Goal: Information Seeking & Learning: Understand process/instructions

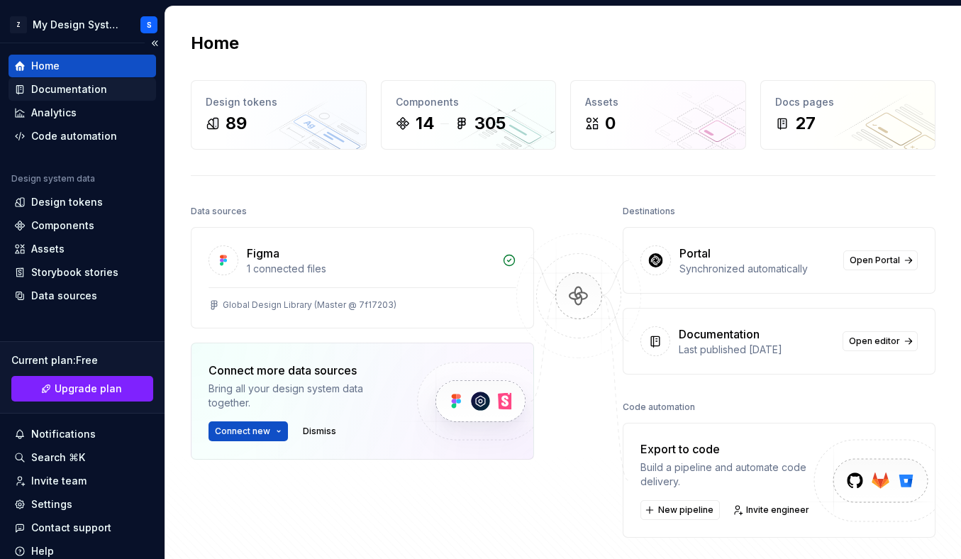
click at [88, 86] on div "Documentation" at bounding box center [69, 89] width 76 height 14
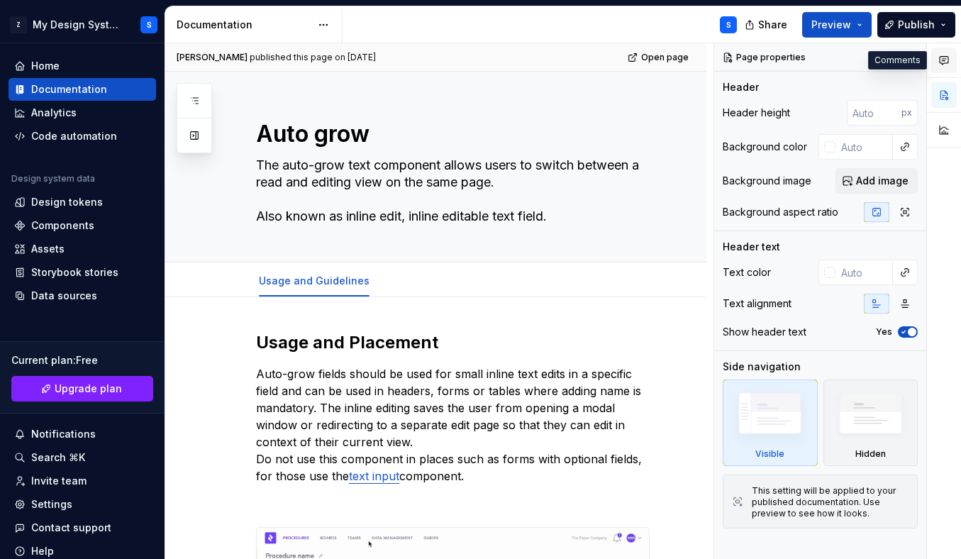
click at [943, 61] on icon "button" at bounding box center [943, 60] width 11 height 11
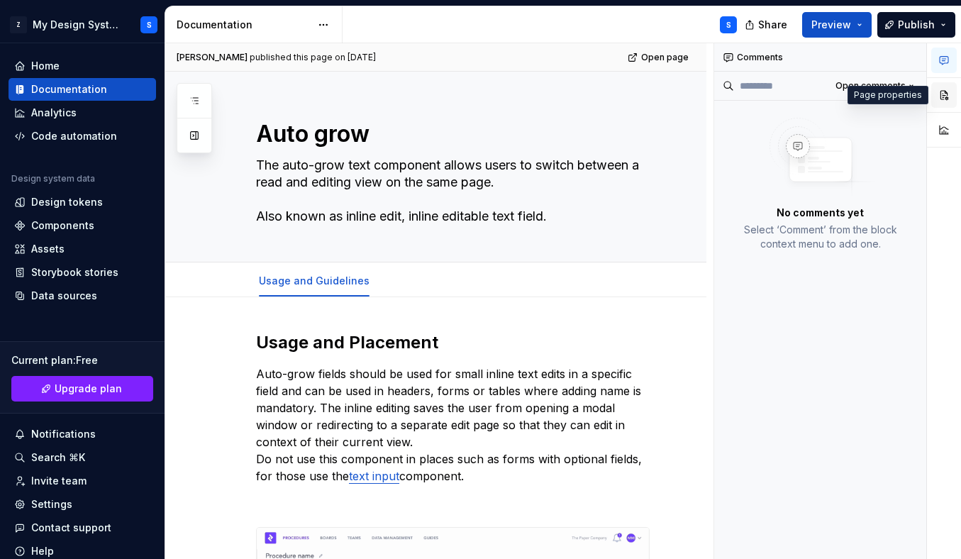
click at [949, 95] on button "button" at bounding box center [944, 95] width 26 height 26
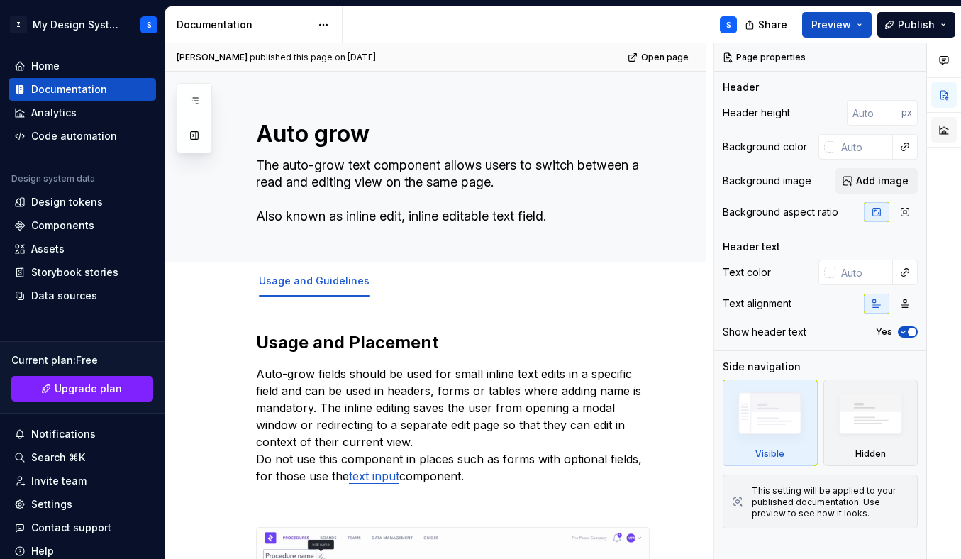
click at [944, 120] on button "button" at bounding box center [944, 130] width 26 height 26
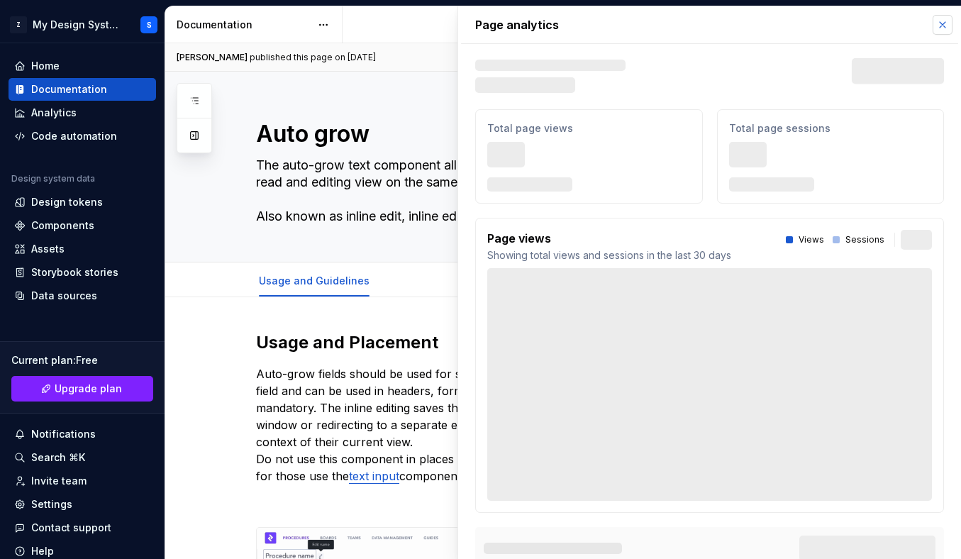
click at [939, 23] on button "button" at bounding box center [942, 25] width 20 height 20
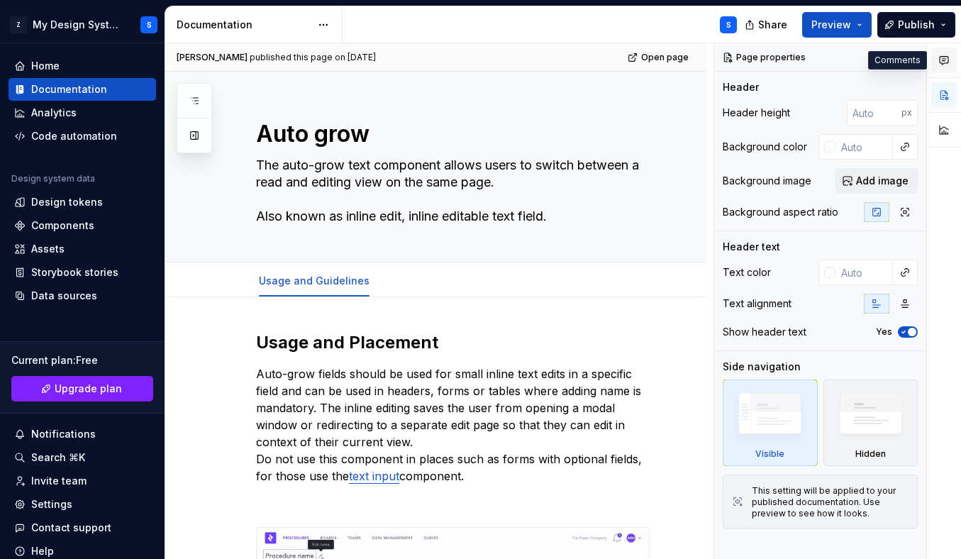
click at [944, 64] on icon "button" at bounding box center [943, 60] width 11 height 11
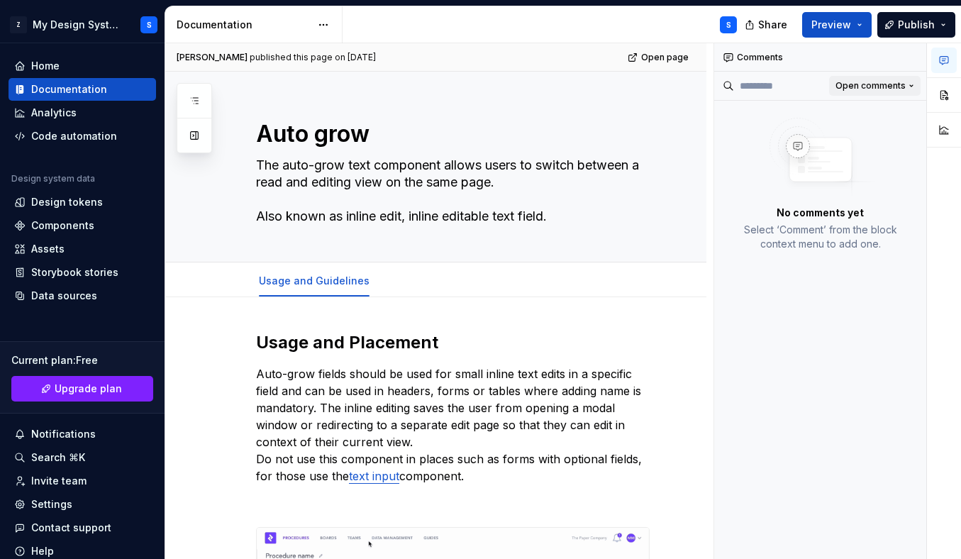
click at [901, 87] on span "Open comments" at bounding box center [870, 85] width 70 height 11
click at [813, 69] on div "Comments Open comments No comments yet Select ‘Comment’ from the block context …" at bounding box center [837, 301] width 247 height 516
click at [771, 90] on input at bounding box center [776, 85] width 85 height 23
click at [736, 137] on div "No comments yet Select ‘Comment’ from the block context menu to add one." at bounding box center [820, 184] width 212 height 167
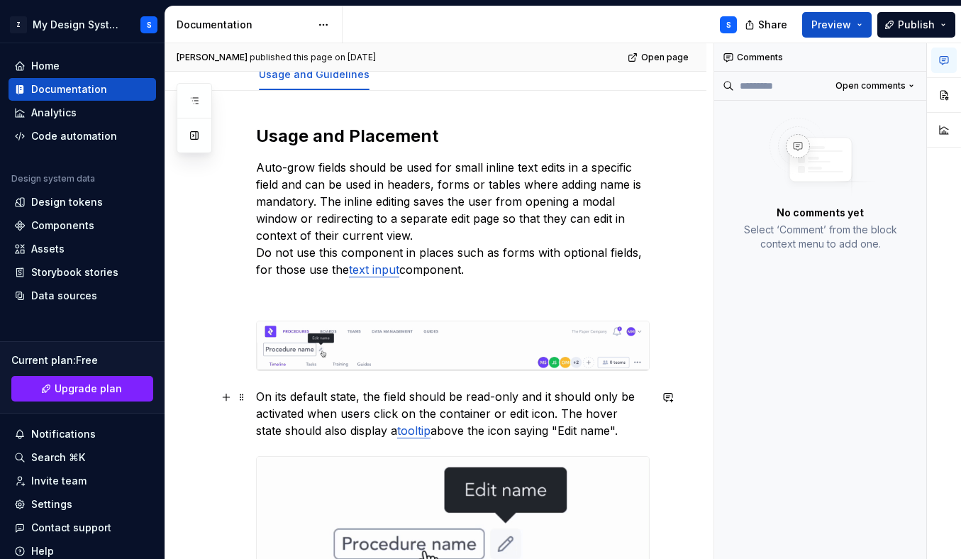
scroll to position [340, 0]
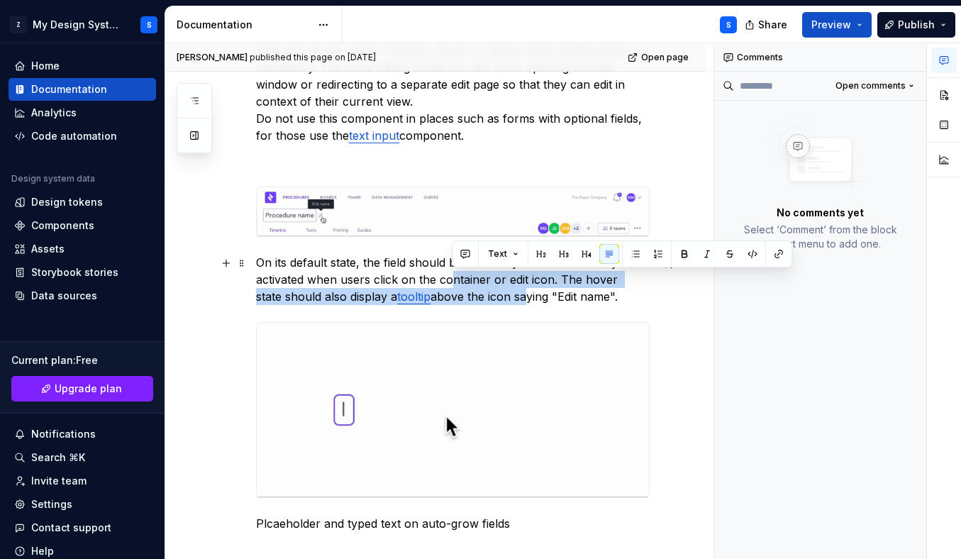
drag, startPoint x: 449, startPoint y: 272, endPoint x: 504, endPoint y: 300, distance: 61.8
click at [503, 300] on p "On its default state, the field should be read-only and it should only be activ…" at bounding box center [452, 279] width 393 height 51
click at [465, 257] on button "button" at bounding box center [465, 254] width 20 height 20
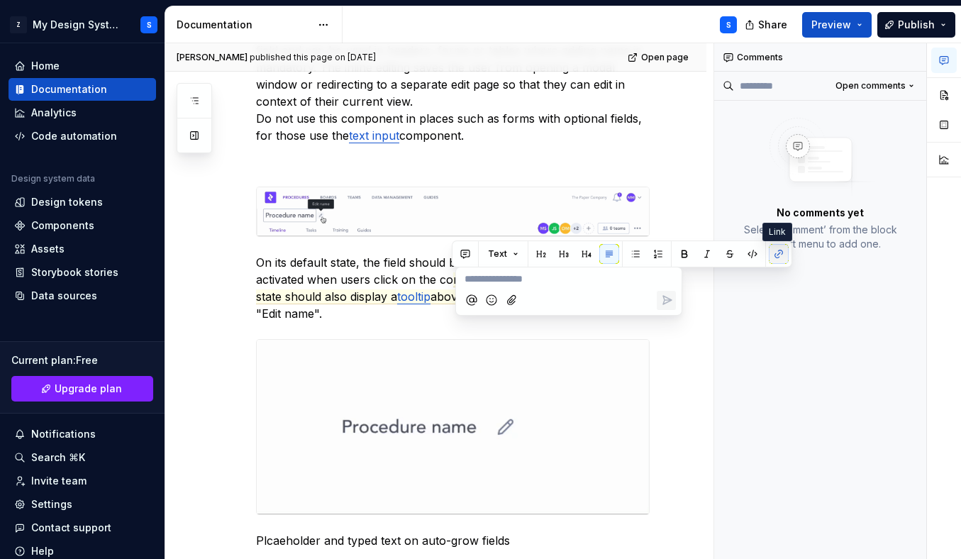
click at [782, 256] on button "button" at bounding box center [779, 254] width 20 height 20
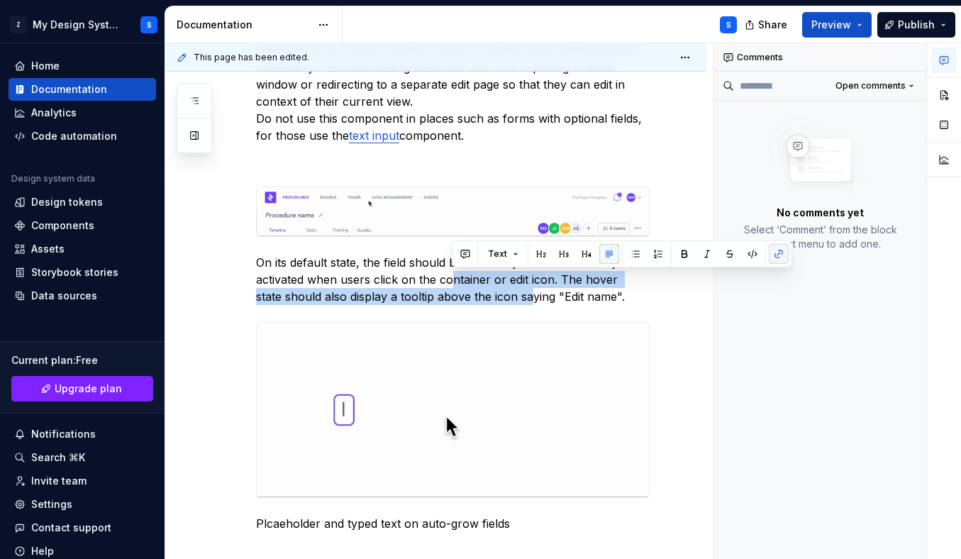
click at [782, 256] on button "button" at bounding box center [779, 254] width 20 height 20
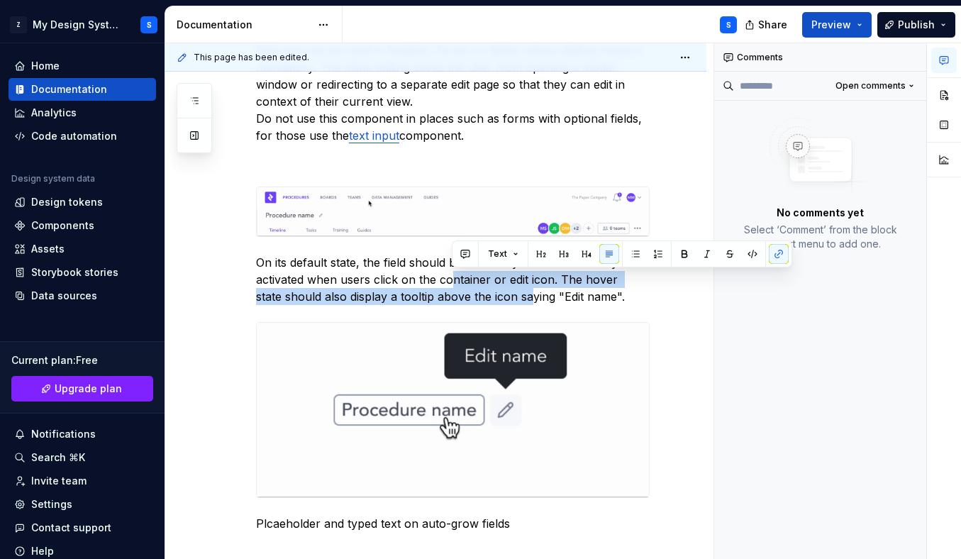
click at [822, 289] on div "Comments Open comments No comments yet Select ‘Comment’ from the block context …" at bounding box center [820, 301] width 213 height 516
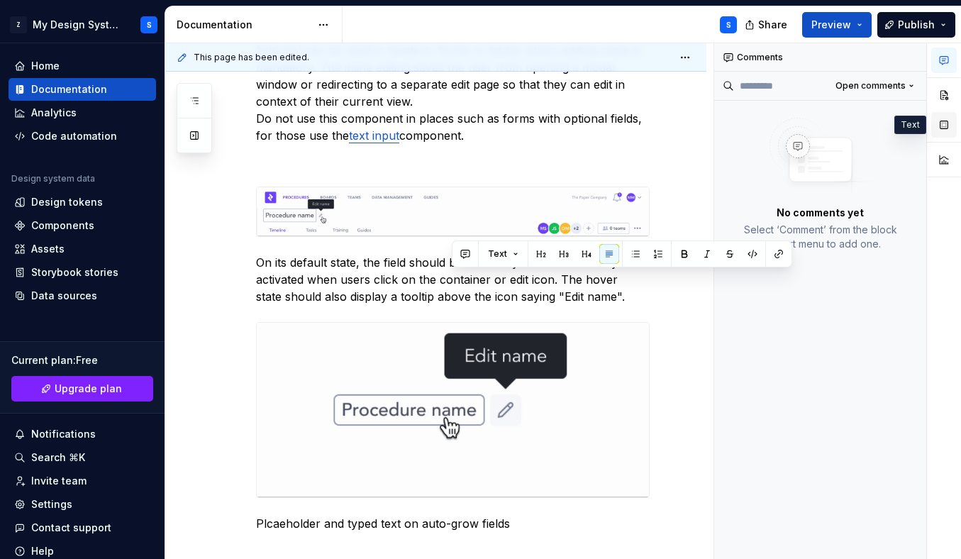
click at [941, 118] on button "button" at bounding box center [944, 125] width 26 height 26
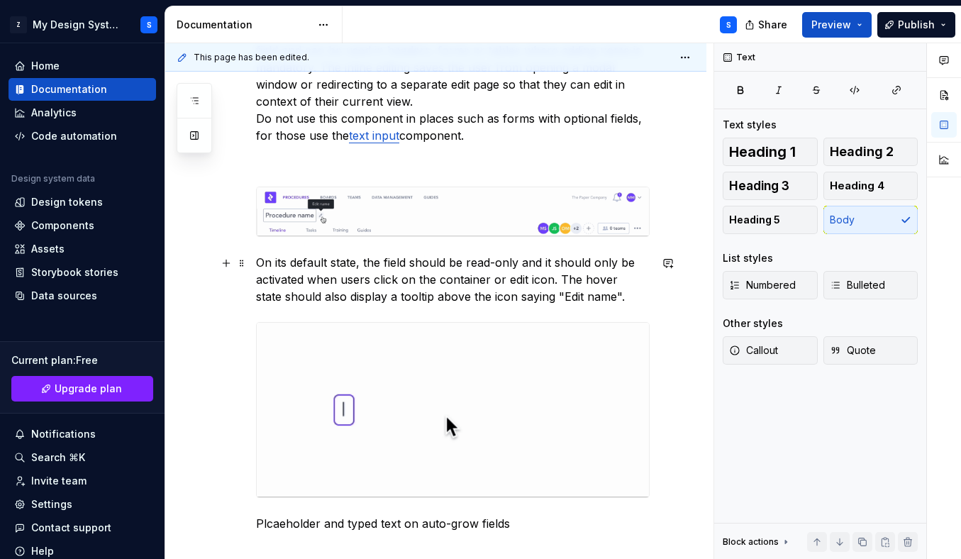
click at [448, 295] on p "On its default state, the field should be read-only and it should only be activ…" at bounding box center [452, 279] width 393 height 51
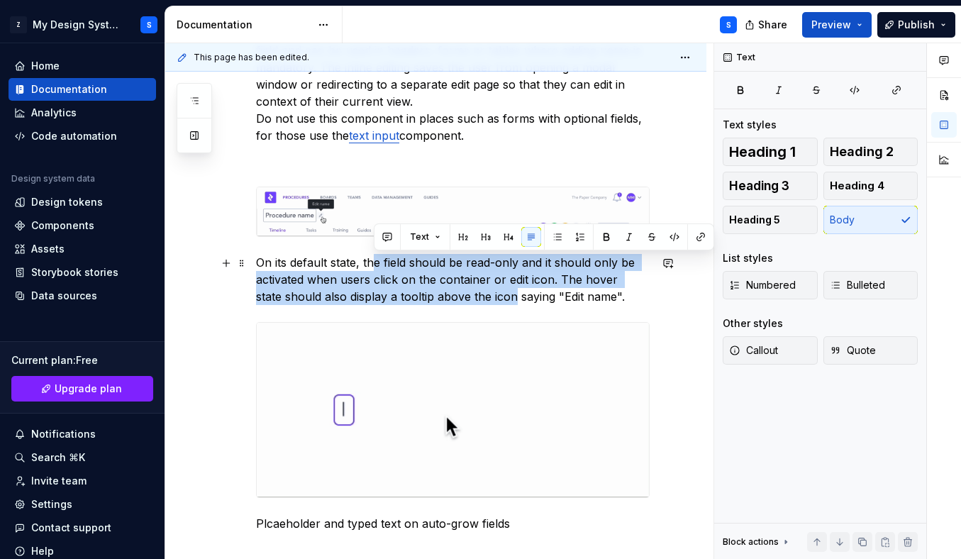
drag, startPoint x: 484, startPoint y: 296, endPoint x: 372, endPoint y: 267, distance: 115.9
click at [372, 267] on p "On its default state, the field should be read-only and it should only be activ…" at bounding box center [452, 279] width 393 height 51
click at [598, 299] on p "On its default state, the field should be read-only and it should only be activ…" at bounding box center [452, 279] width 393 height 51
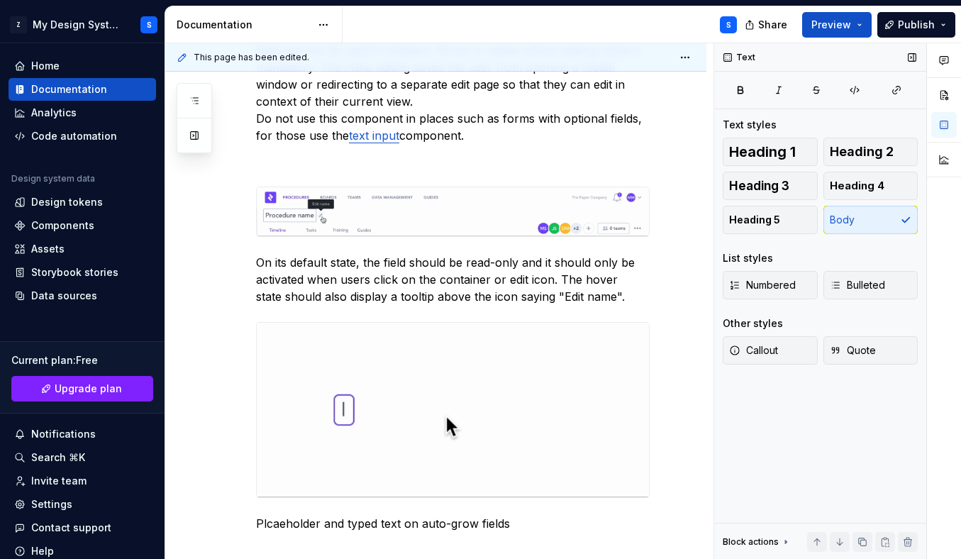
click at [772, 389] on div "Text Text styles Heading 1 Heading 2 Heading 3 Heading 4 Heading 5 Body List st…" at bounding box center [820, 301] width 212 height 516
click at [942, 99] on button "button" at bounding box center [944, 95] width 26 height 26
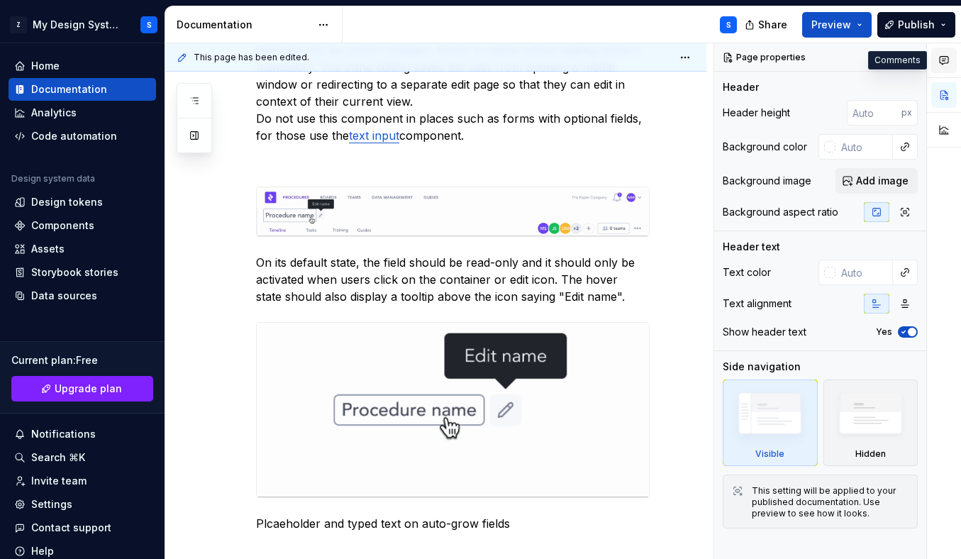
click at [947, 60] on icon "button" at bounding box center [943, 60] width 11 height 11
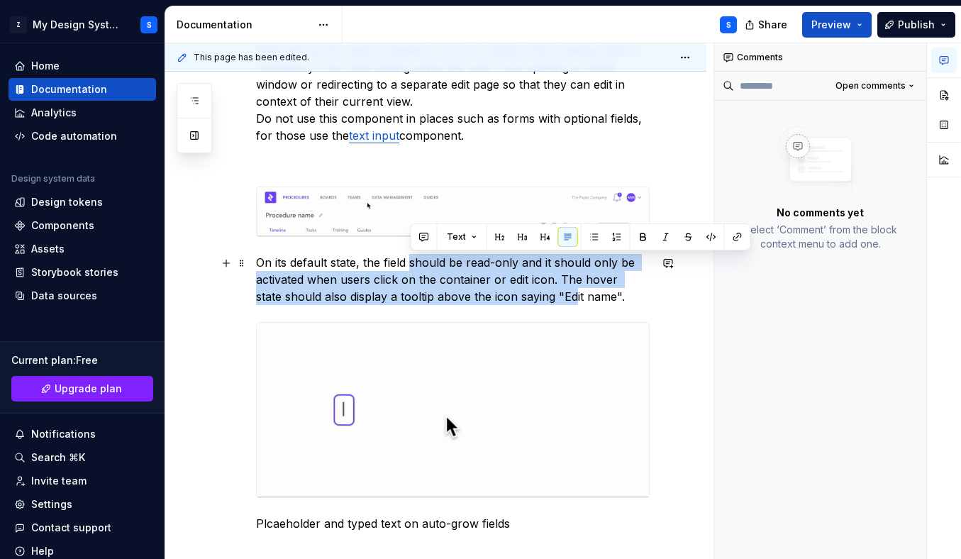
drag, startPoint x: 546, startPoint y: 294, endPoint x: 411, endPoint y: 269, distance: 136.8
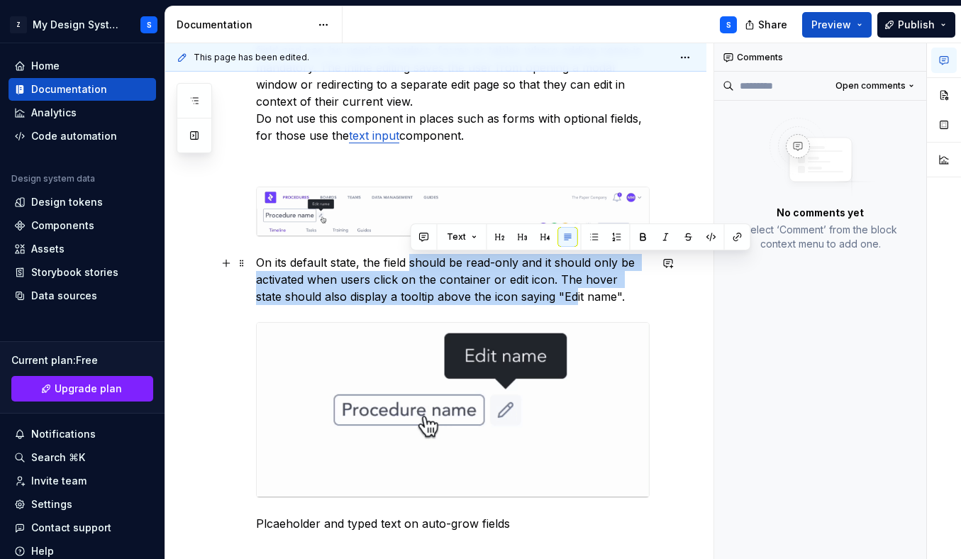
click at [411, 269] on p "On its default state, the field should be read-only and it should only be activ…" at bounding box center [452, 279] width 393 height 51
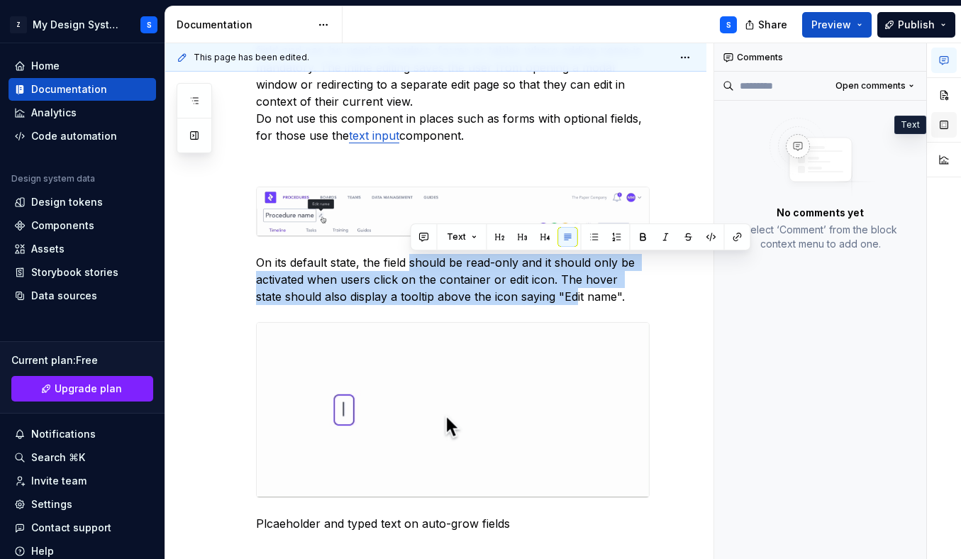
click at [944, 129] on button "button" at bounding box center [944, 125] width 26 height 26
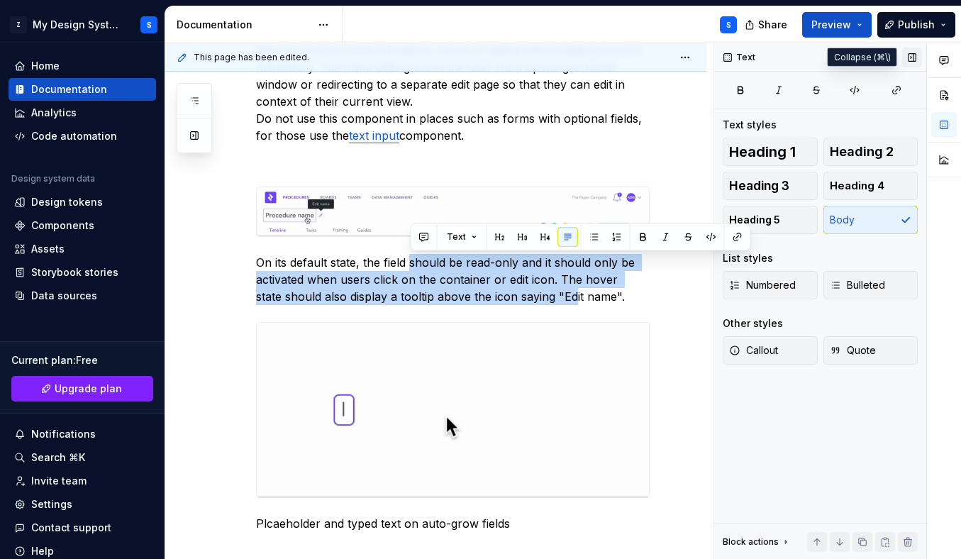
click at [914, 53] on button "button" at bounding box center [912, 58] width 20 height 20
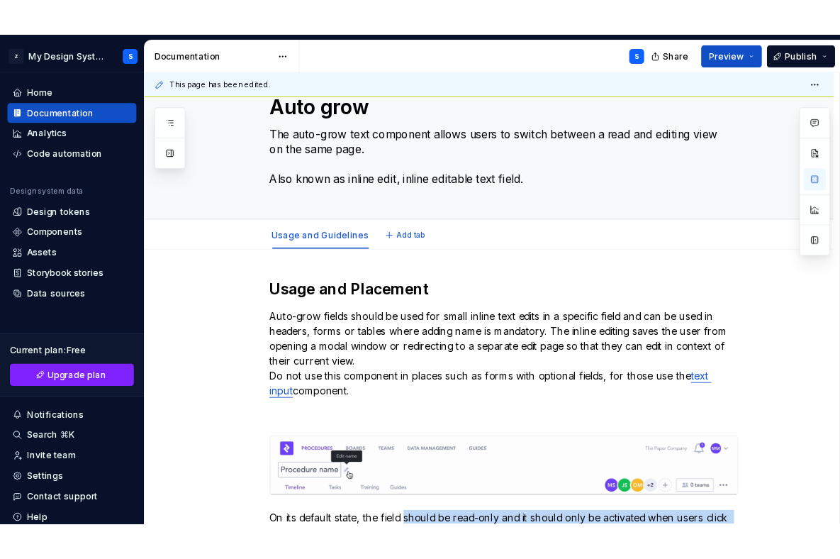
scroll to position [0, 0]
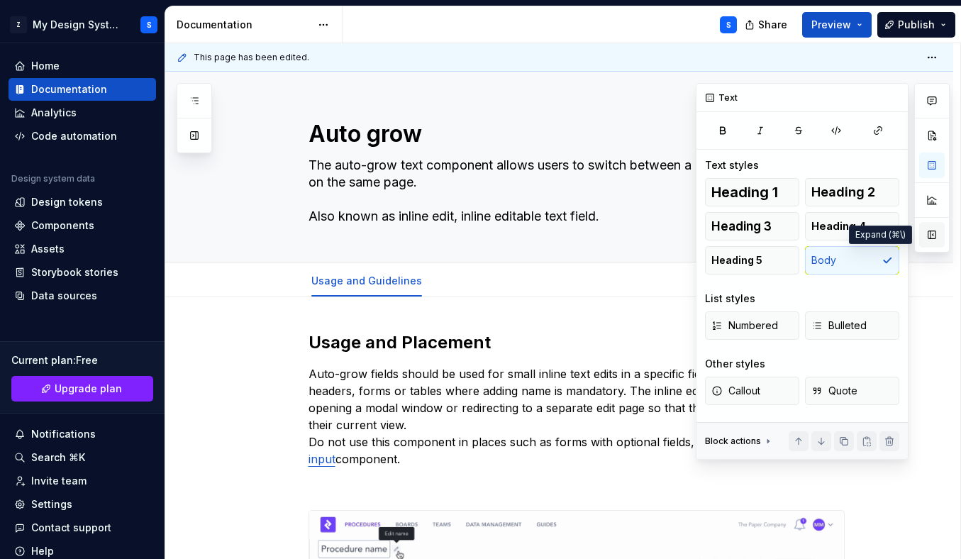
click at [933, 235] on button "button" at bounding box center [932, 235] width 26 height 26
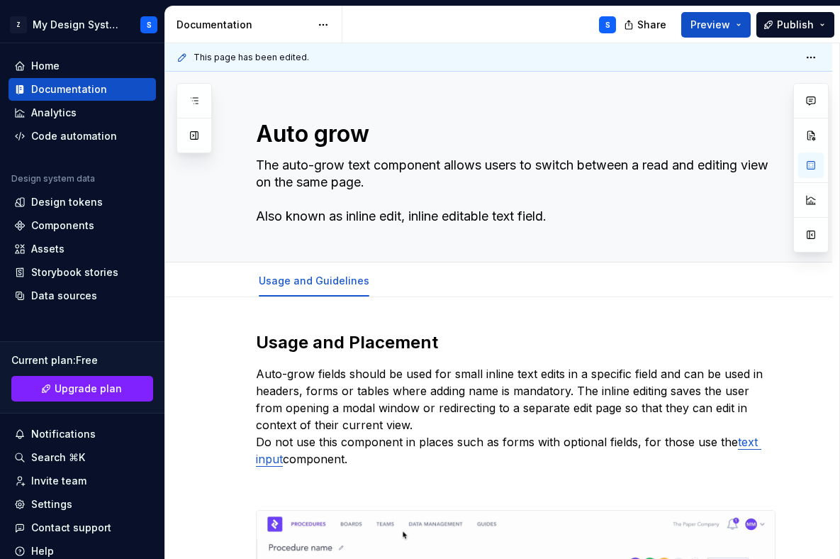
type textarea "*"
